Goal: Information Seeking & Learning: Learn about a topic

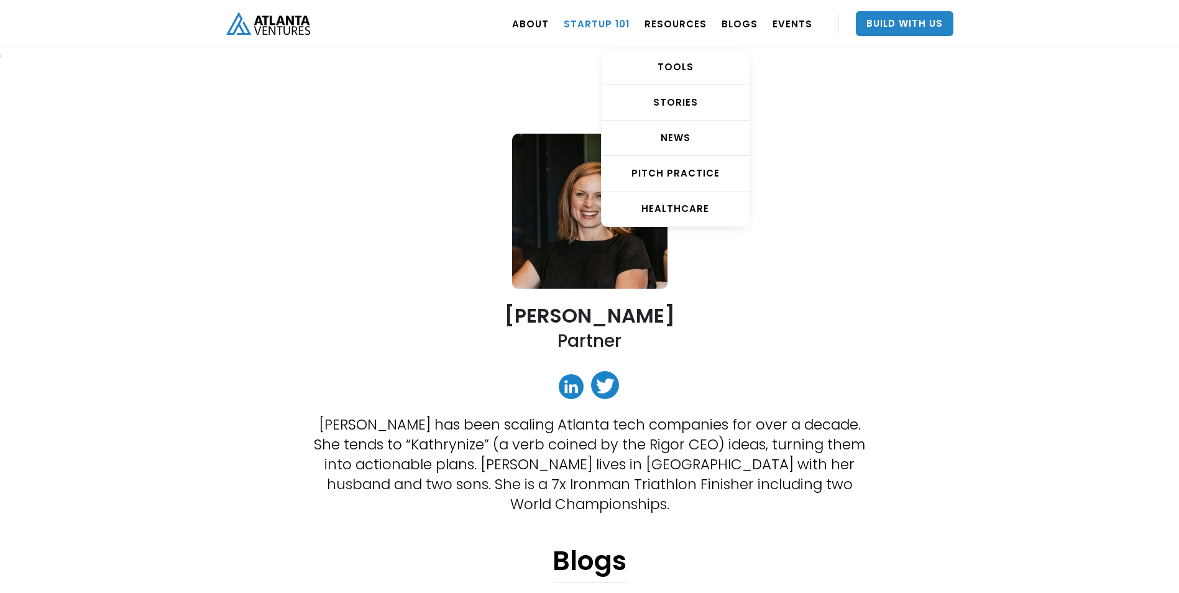
click at [630, 19] on link "Startup 101" at bounding box center [597, 23] width 66 height 35
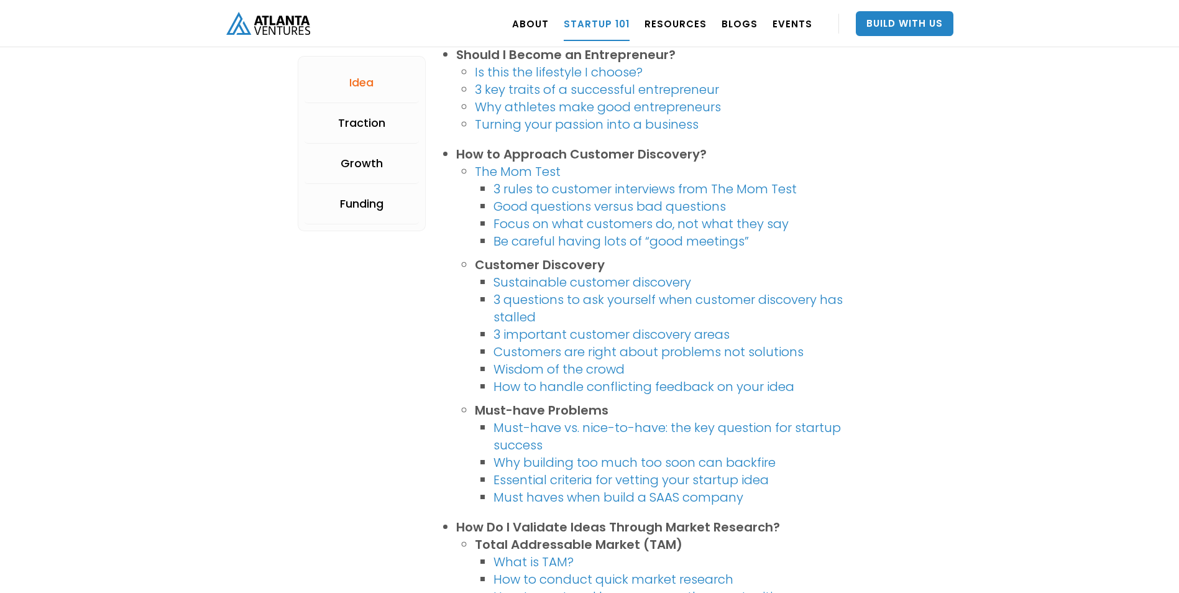
scroll to position [373, 0]
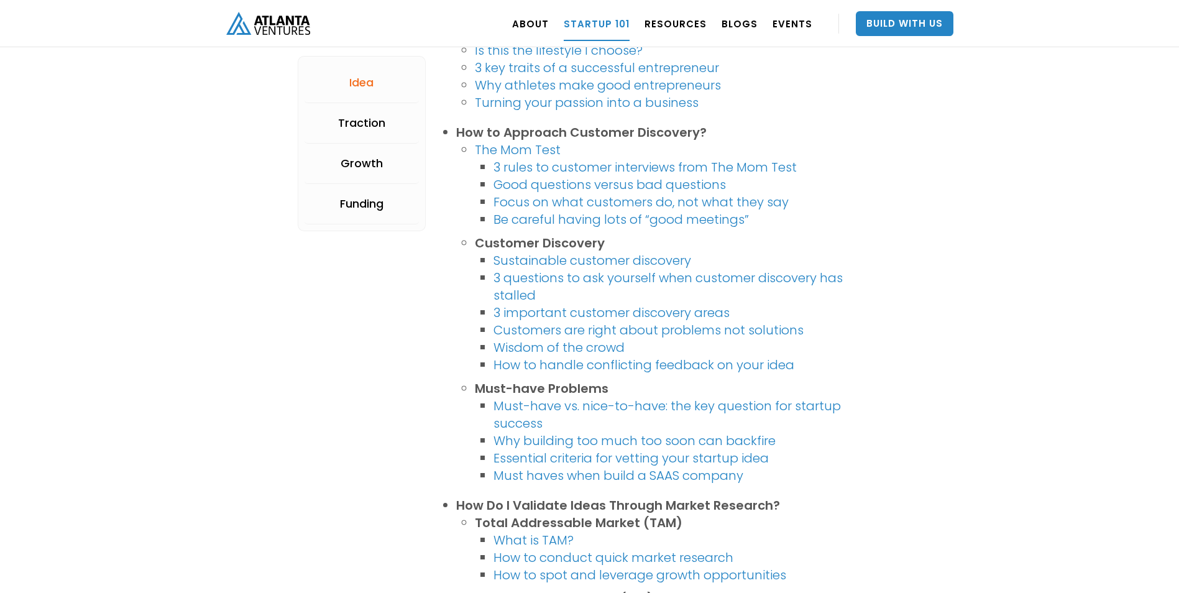
click at [575, 77] on link "Why athletes make good entrepreneurs" at bounding box center [598, 84] width 246 height 17
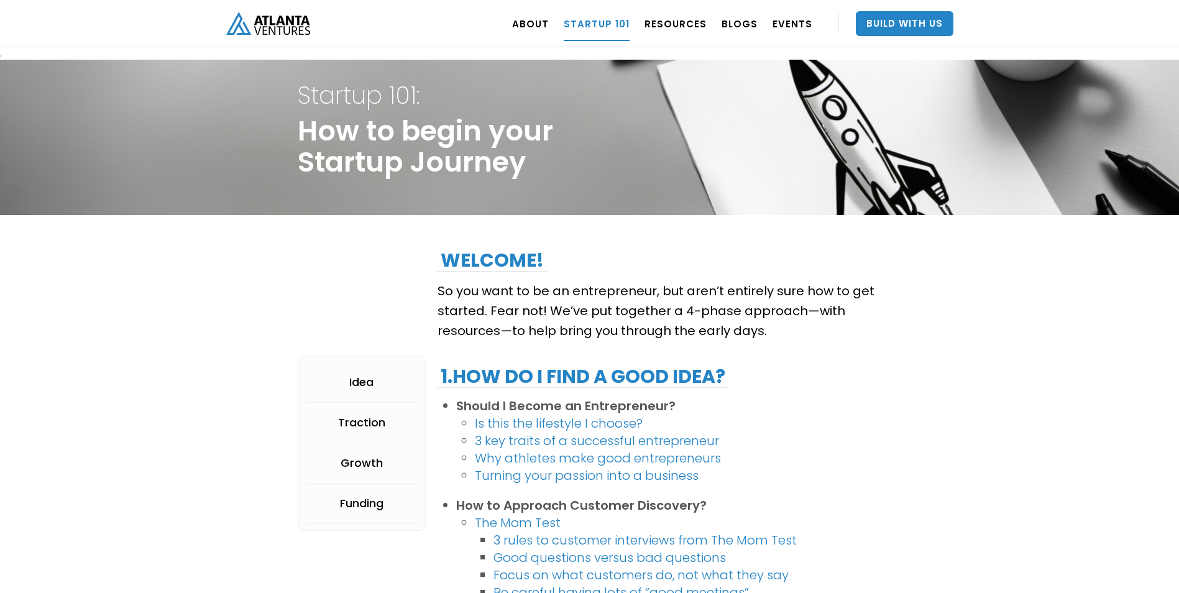
click at [592, 443] on link "3 key traits of a successful entrepreneur" at bounding box center [597, 440] width 244 height 17
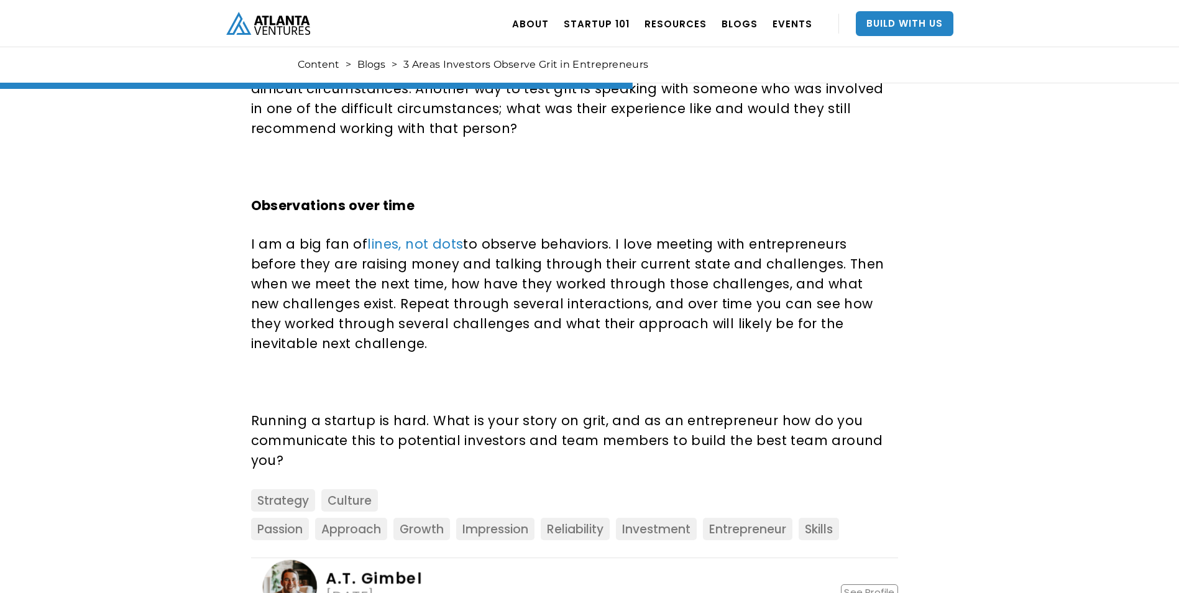
scroll to position [1244, 0]
